Goal: Information Seeking & Learning: Learn about a topic

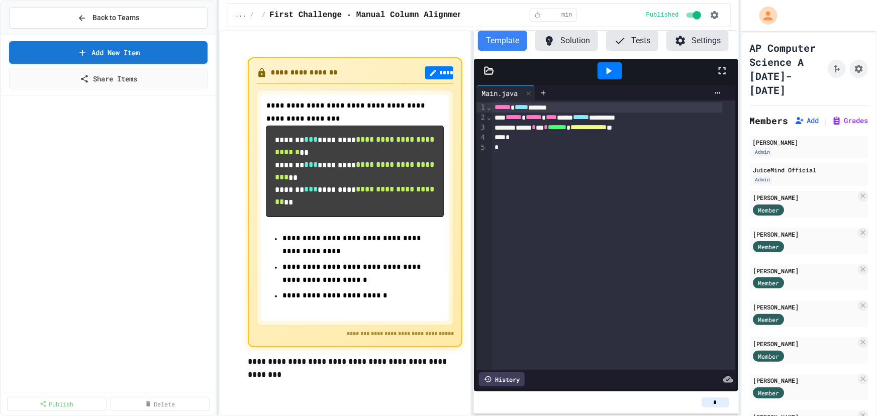
scroll to position [366, 0]
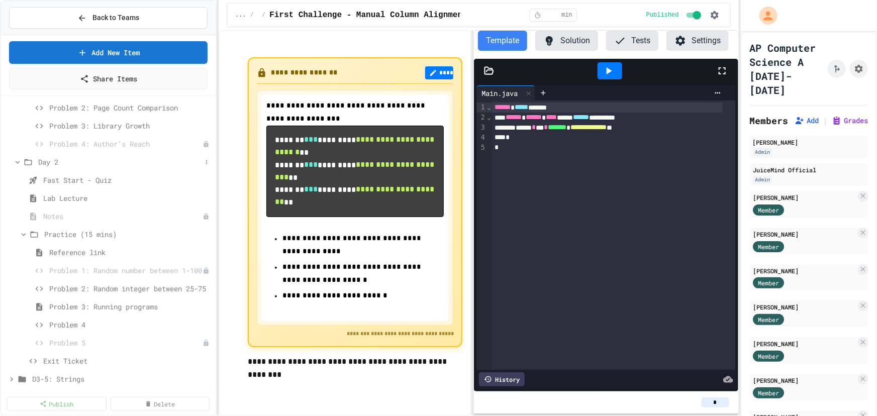
click at [18, 159] on icon at bounding box center [17, 162] width 9 height 9
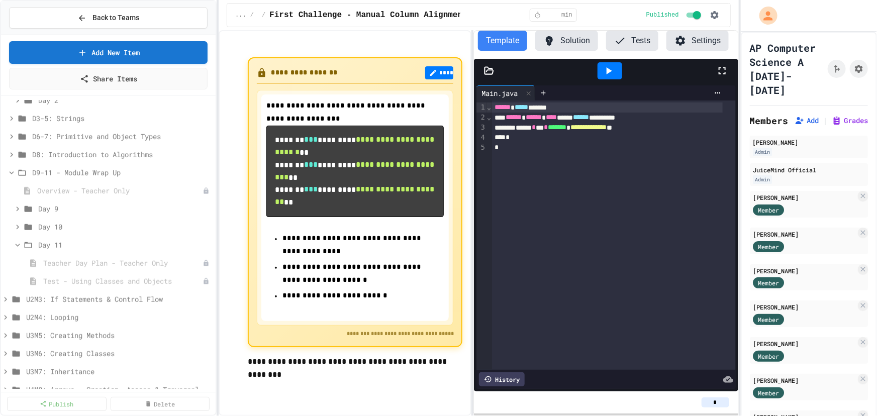
scroll to position [443, 0]
click at [75, 156] on span "D9-11 - Module Wrap Up" at bounding box center [116, 157] width 169 height 11
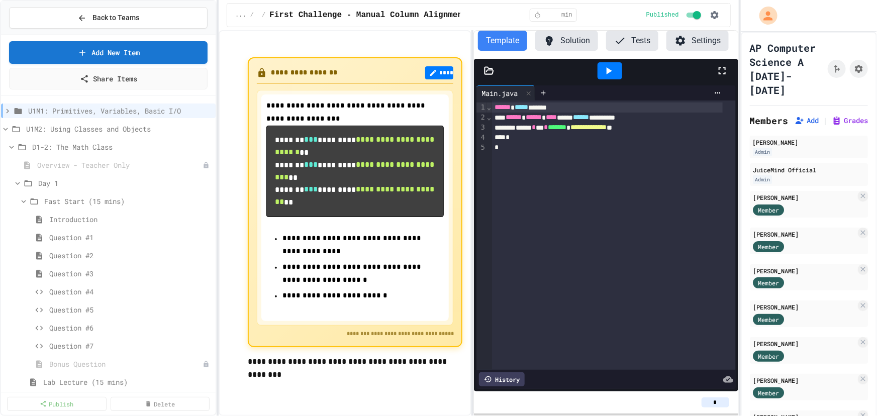
scroll to position [0, 0]
click at [19, 184] on icon at bounding box center [17, 184] width 9 height 9
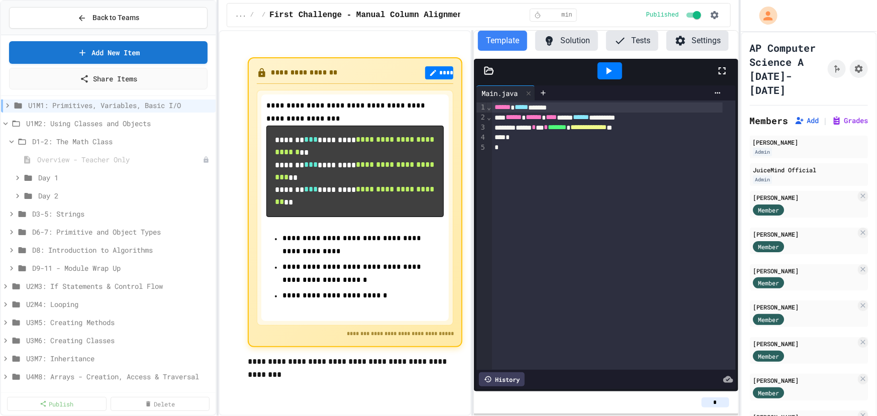
scroll to position [8, 0]
click at [12, 264] on icon at bounding box center [11, 266] width 9 height 9
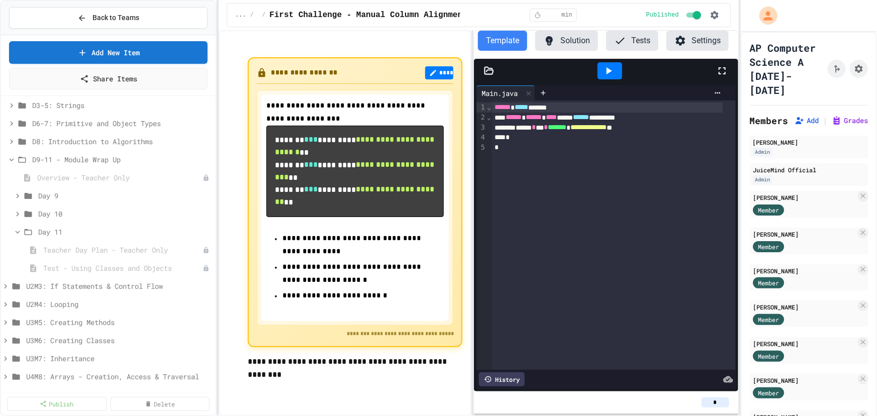
scroll to position [117, 0]
click at [18, 194] on icon at bounding box center [17, 194] width 9 height 9
click at [24, 197] on icon at bounding box center [23, 194] width 9 height 9
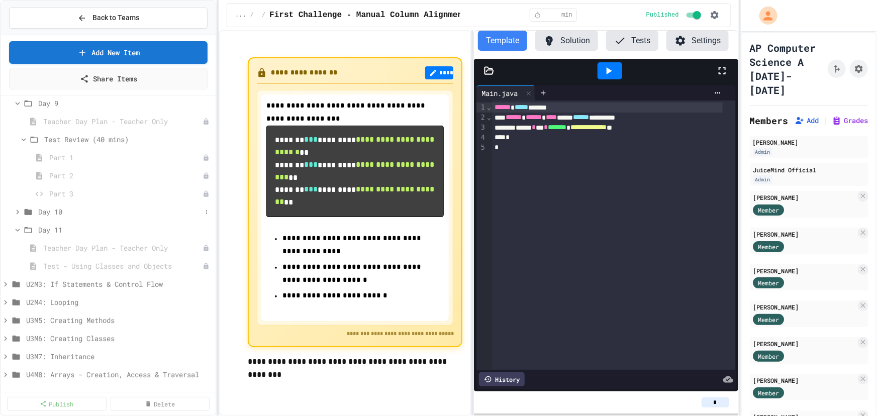
click at [12, 212] on div "Day 10" at bounding box center [108, 212] width 215 height 15
click at [5, 283] on icon at bounding box center [5, 284] width 9 height 9
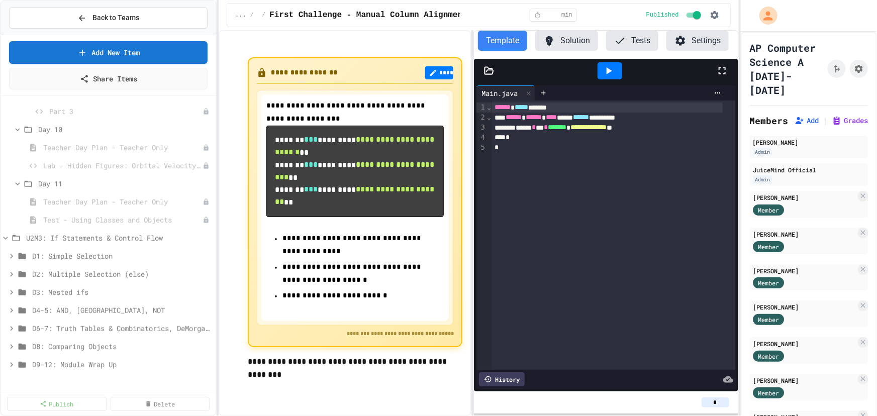
scroll to position [370, 0]
